Goal: Navigation & Orientation: Find specific page/section

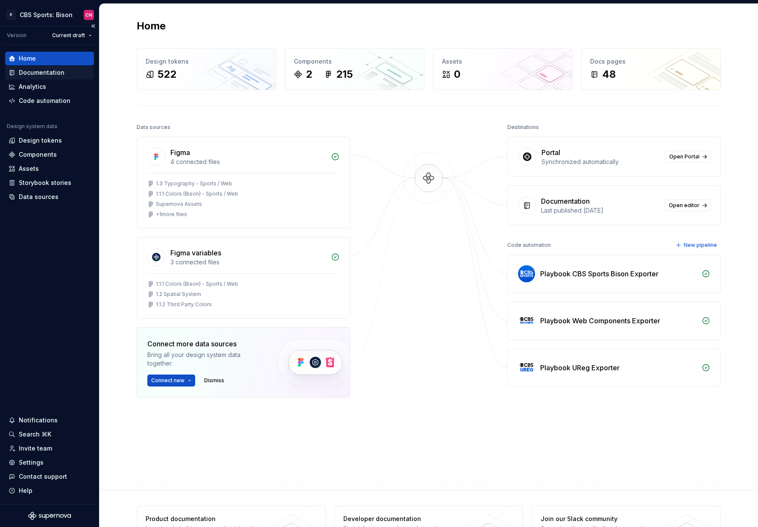
click at [47, 72] on div "Documentation" at bounding box center [42, 72] width 46 height 9
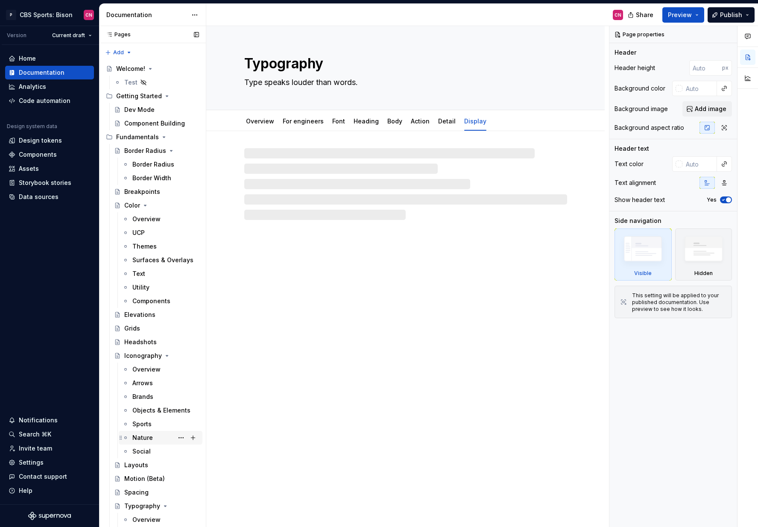
type textarea "*"
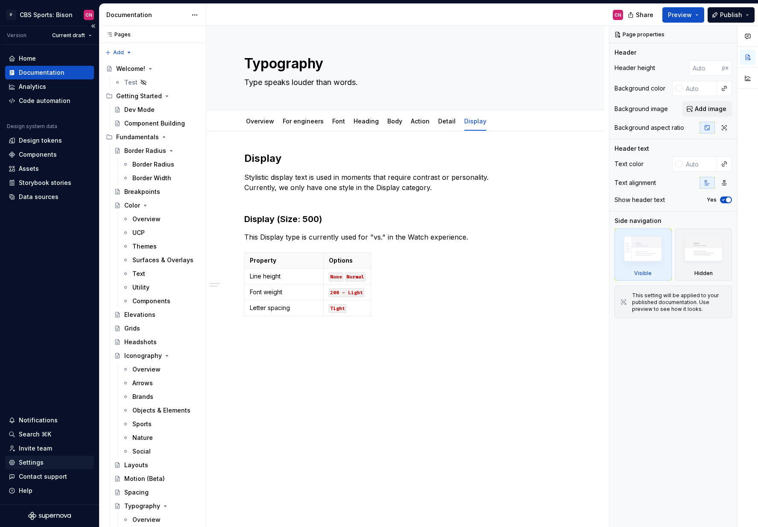
click at [34, 464] on div "Settings" at bounding box center [31, 462] width 25 height 9
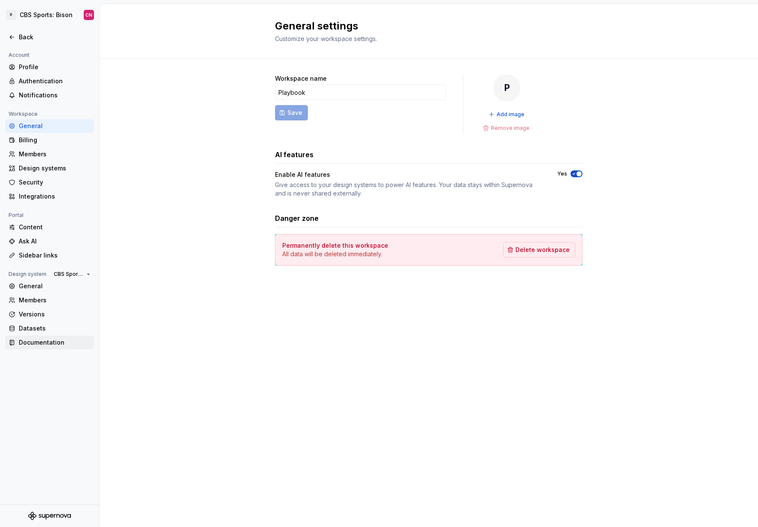
click at [45, 342] on div "Documentation" at bounding box center [55, 342] width 72 height 9
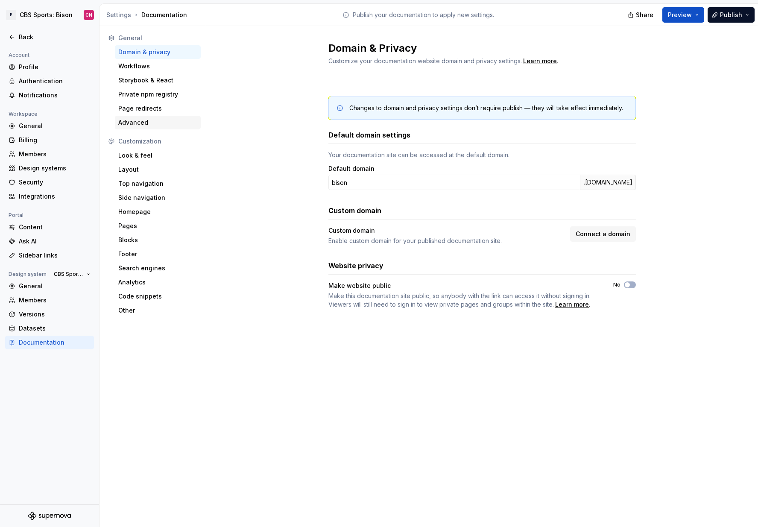
click at [143, 119] on div "Advanced" at bounding box center [157, 122] width 79 height 9
